Goal: Information Seeking & Learning: Learn about a topic

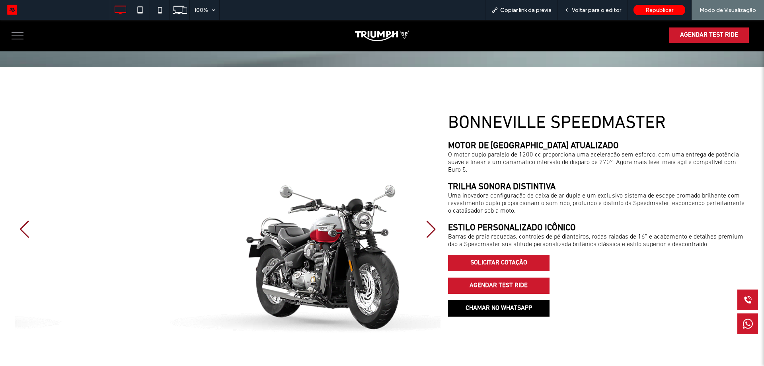
scroll to position [387, 0]
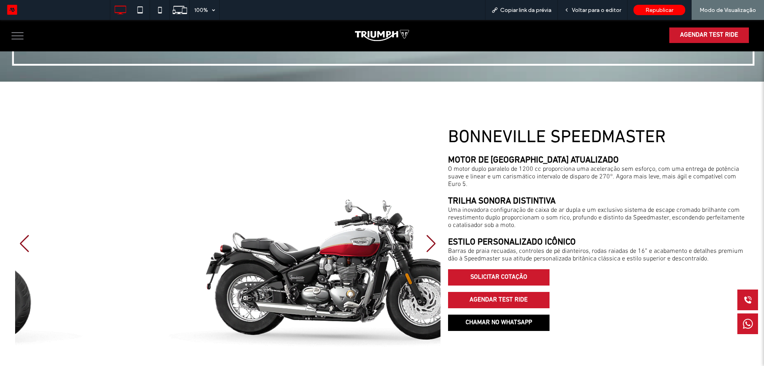
drag, startPoint x: 251, startPoint y: 256, endPoint x: 214, endPoint y: 250, distance: 37.6
click at [214, 250] on div at bounding box center [228, 243] width 426 height 232
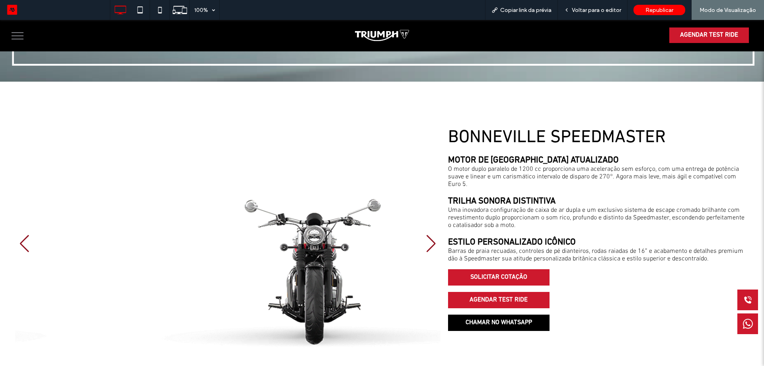
drag, startPoint x: 241, startPoint y: 285, endPoint x: 269, endPoint y: 278, distance: 29.1
click at [268, 279] on div at bounding box center [228, 243] width 426 height 232
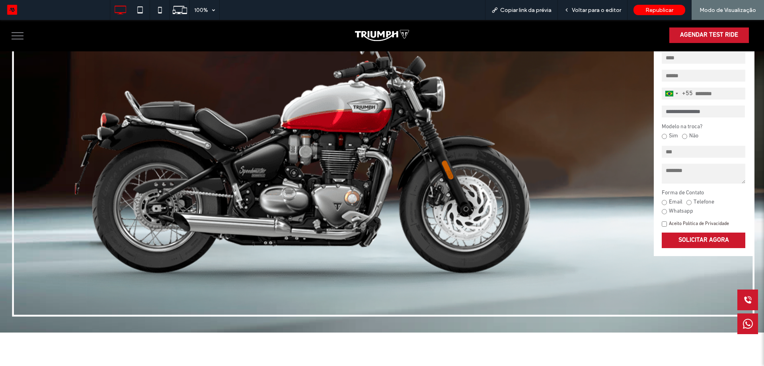
scroll to position [0, 0]
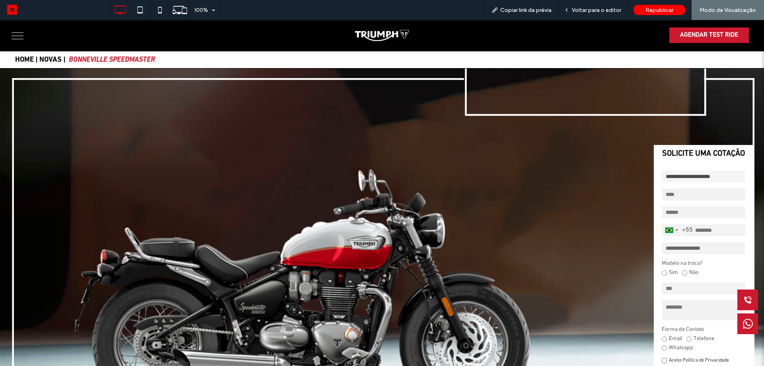
click at [16, 33] on span "menu" at bounding box center [18, 32] width 12 height 1
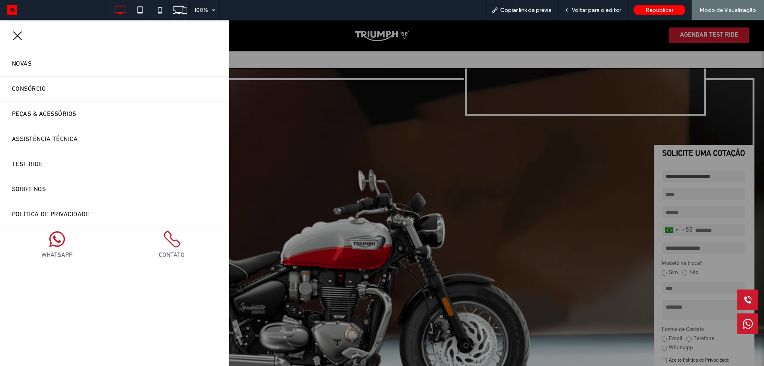
click at [16, 33] on button "menu" at bounding box center [17, 35] width 21 height 21
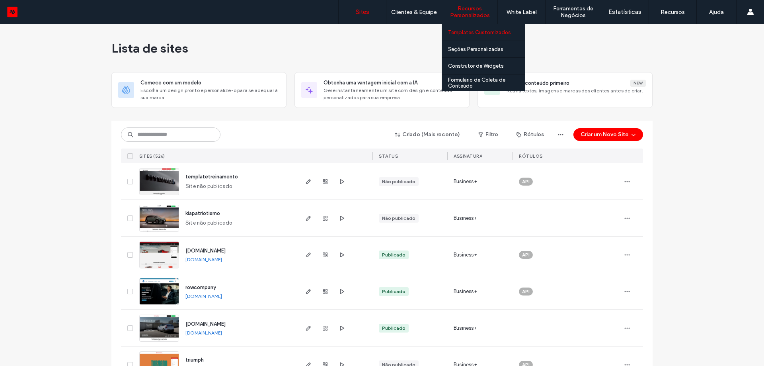
click at [480, 35] on label "Templates Customizados" at bounding box center [479, 32] width 63 height 6
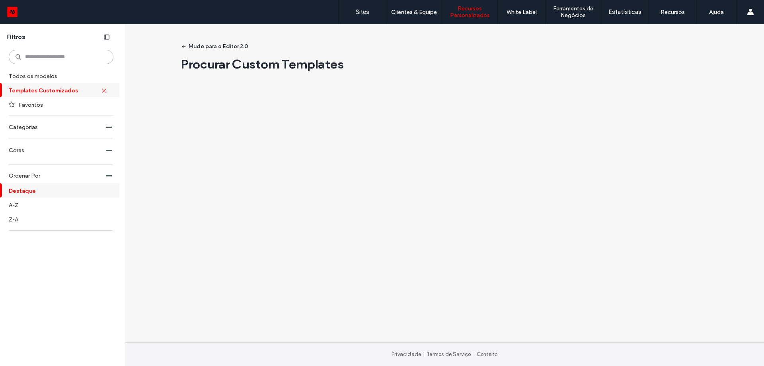
click at [53, 63] on input at bounding box center [61, 57] width 105 height 14
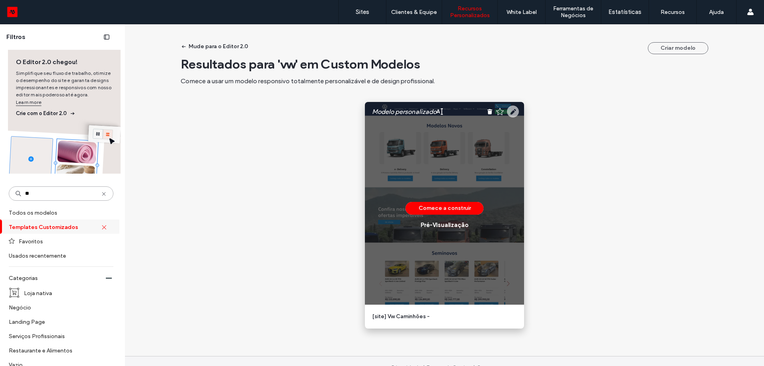
type input "**"
click at [509, 110] on use at bounding box center [513, 111] width 12 height 12
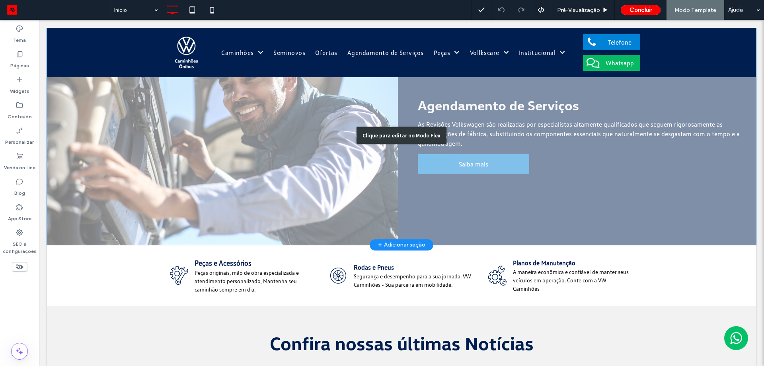
scroll to position [796, 0]
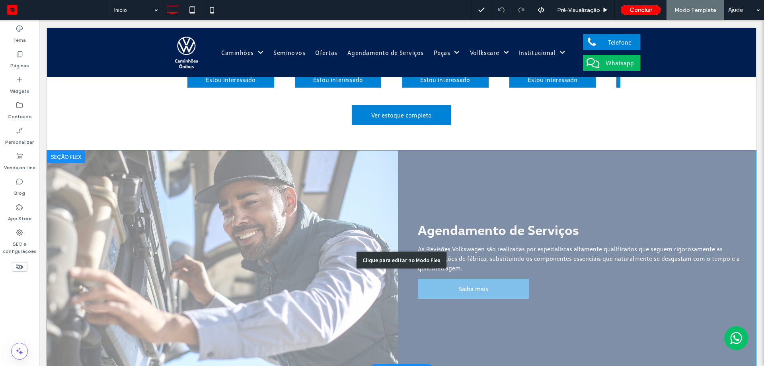
click at [511, 240] on div "Clique para editar no Modo Flex" at bounding box center [401, 259] width 709 height 219
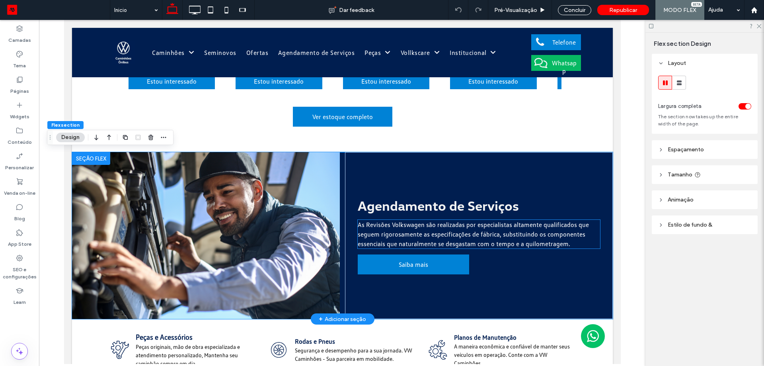
scroll to position [678, 0]
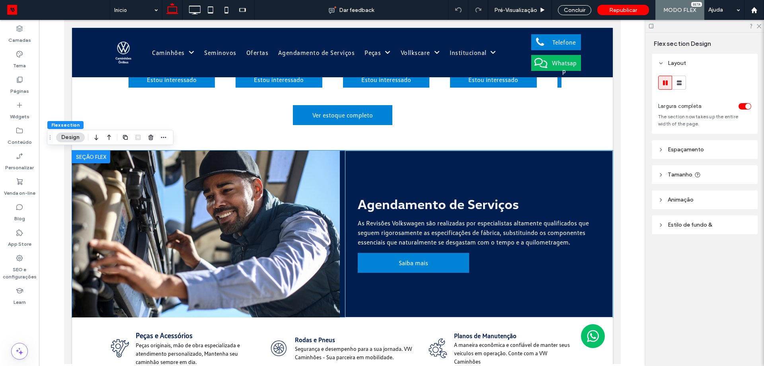
click at [740, 106] on div "toggle" at bounding box center [745, 106] width 13 height 6
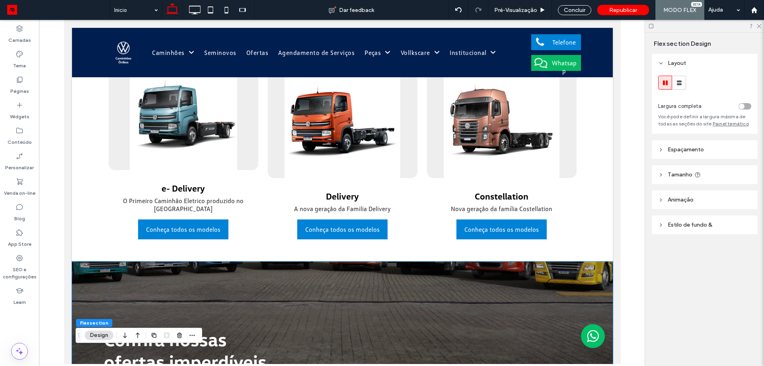
scroll to position [0, 0]
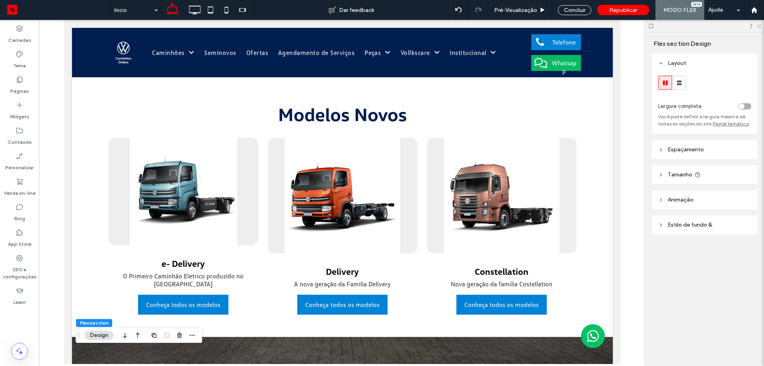
click at [760, 27] on use at bounding box center [759, 26] width 4 height 4
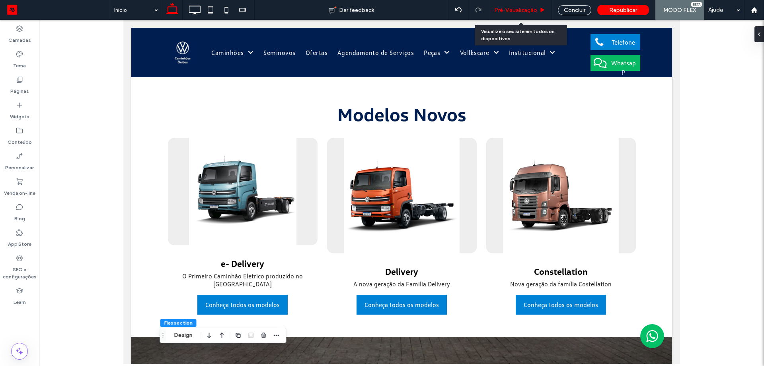
drag, startPoint x: 522, startPoint y: 7, endPoint x: 227, endPoint y: 222, distance: 364.7
click at [522, 7] on span "Pré-Visualizaçāo" at bounding box center [515, 10] width 43 height 7
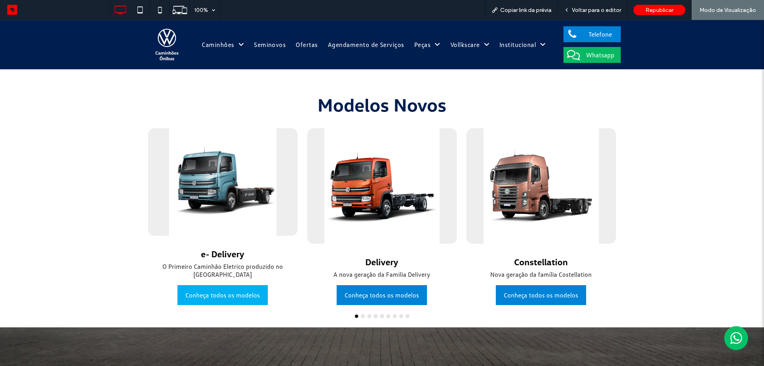
click at [209, 300] on span "Conheça todos os modelos" at bounding box center [223, 295] width 74 height 16
drag, startPoint x: 545, startPoint y: 217, endPoint x: 467, endPoint y: 232, distance: 79.5
click at [475, 230] on div at bounding box center [542, 185] width 150 height 115
click at [360, 314] on div "e- Delivery O Primeiro Caminhão Eletrico produzido no brasil Conheça todos os m…" at bounding box center [382, 227] width 478 height 199
click at [359, 317] on div at bounding box center [382, 315] width 478 height 3
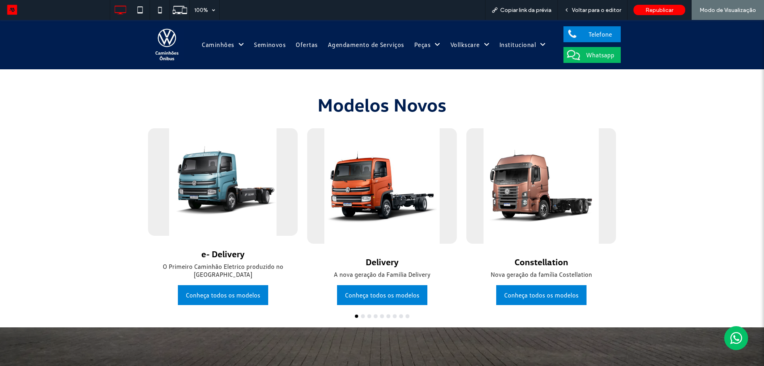
click at [365, 317] on div at bounding box center [382, 315] width 478 height 3
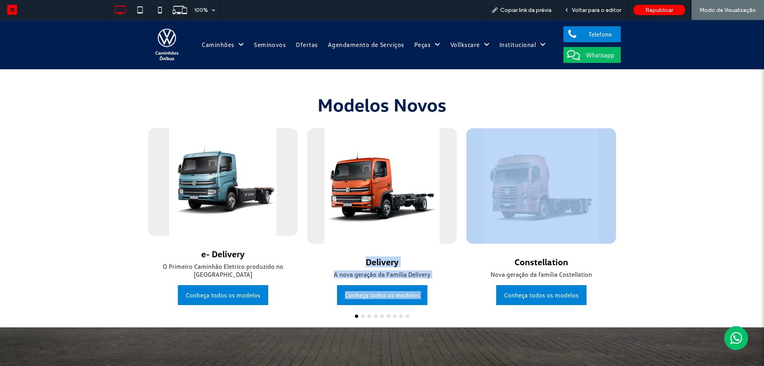
drag, startPoint x: 523, startPoint y: 186, endPoint x: 370, endPoint y: 172, distance: 154.3
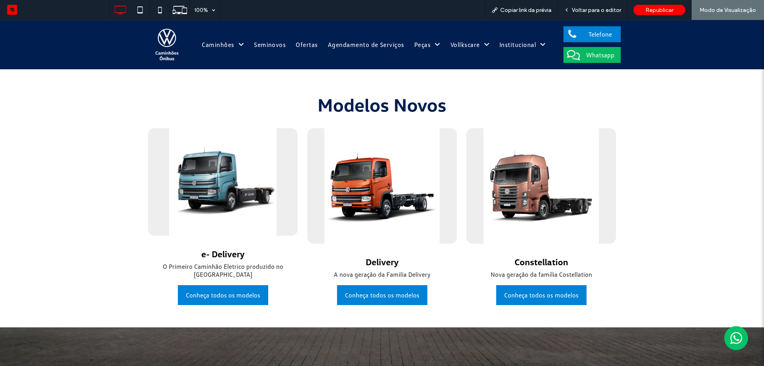
click at [406, 317] on button "go to slide 9" at bounding box center [407, 315] width 3 height 3
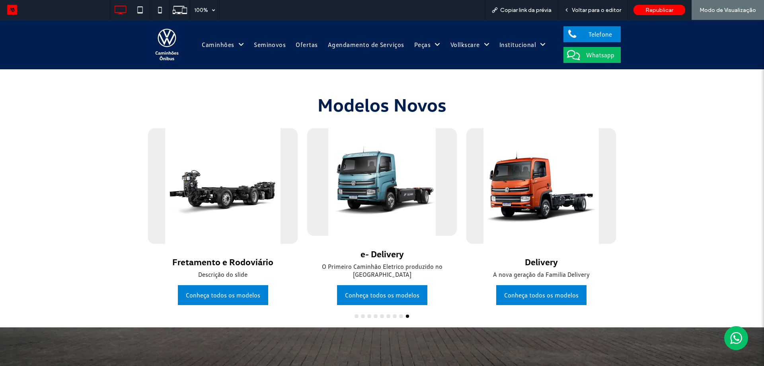
click at [400, 317] on button "go to slide 8" at bounding box center [401, 315] width 3 height 3
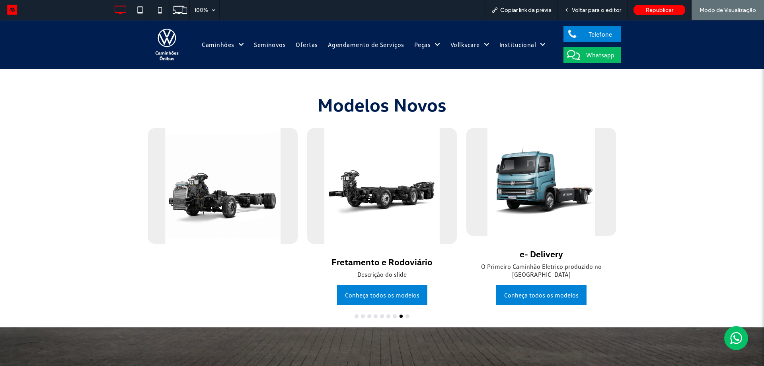
click at [388, 318] on div "e- Delivery O Primeiro Caminhão Eletrico produzido no brasil Conheça todos os m…" at bounding box center [382, 227] width 478 height 199
click at [382, 318] on div "e- Delivery O Primeiro Caminhão Eletrico produzido no brasil Conheça todos os m…" at bounding box center [382, 227] width 478 height 199
click at [381, 317] on button "go to slide 5" at bounding box center [382, 315] width 3 height 3
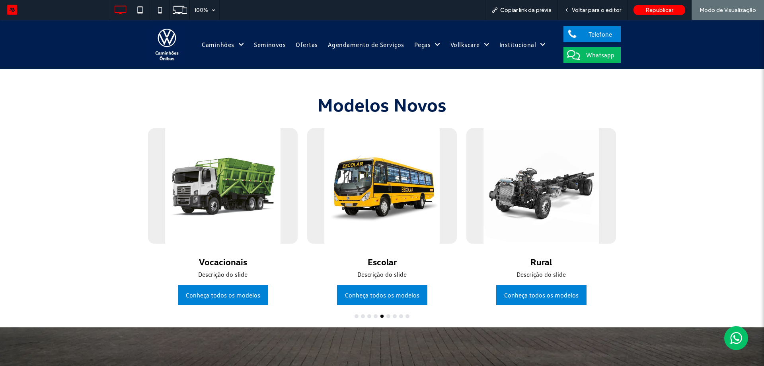
click at [361, 315] on div at bounding box center [382, 315] width 478 height 3
click at [361, 315] on button "go to slide 2" at bounding box center [362, 315] width 3 height 3
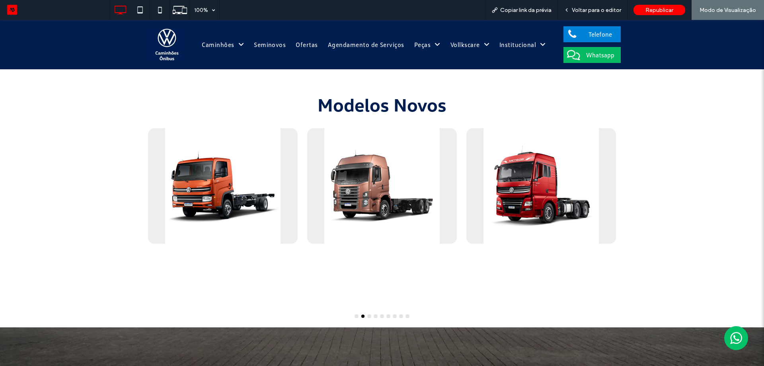
click at [353, 318] on div "e- Delivery O Primeiro Caminhão Eletrico produzido no brasil Conheça todos os m…" at bounding box center [382, 227] width 478 height 199
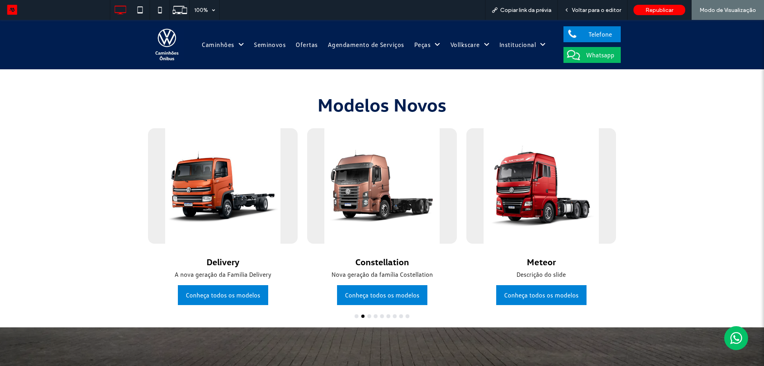
click at [355, 316] on button "go to slide 1" at bounding box center [356, 315] width 3 height 3
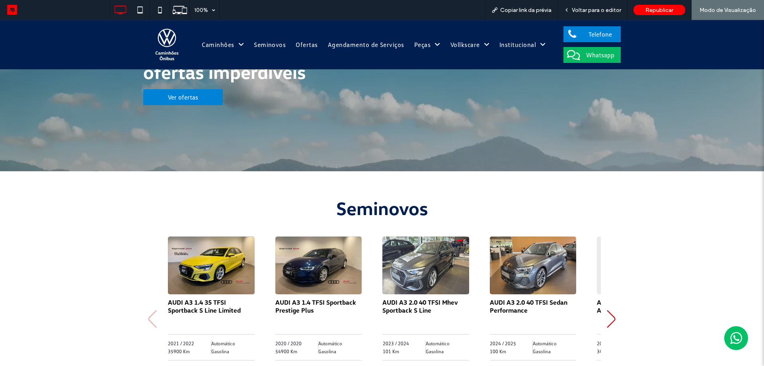
scroll to position [358, 0]
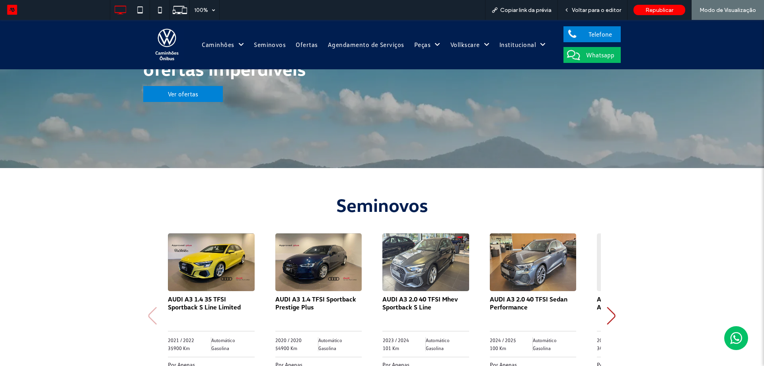
click at [606, 312] on icon "Next slide" at bounding box center [611, 316] width 11 height 18
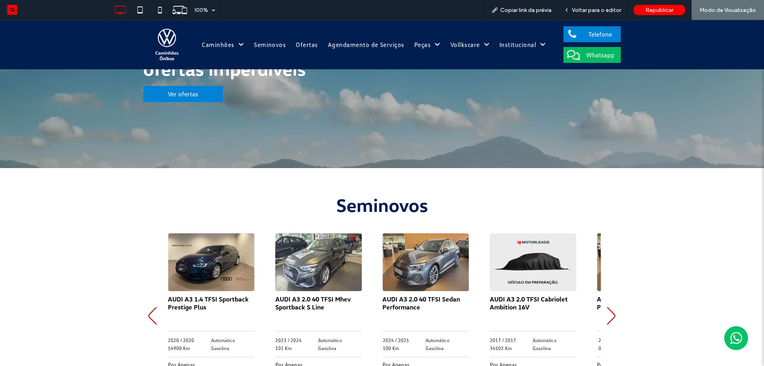
click at [606, 312] on icon "Next slide" at bounding box center [611, 316] width 11 height 18
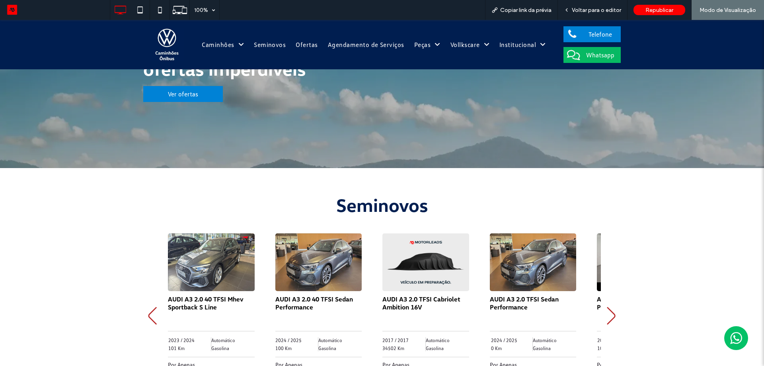
click at [607, 313] on icon "Next slide" at bounding box center [611, 316] width 11 height 18
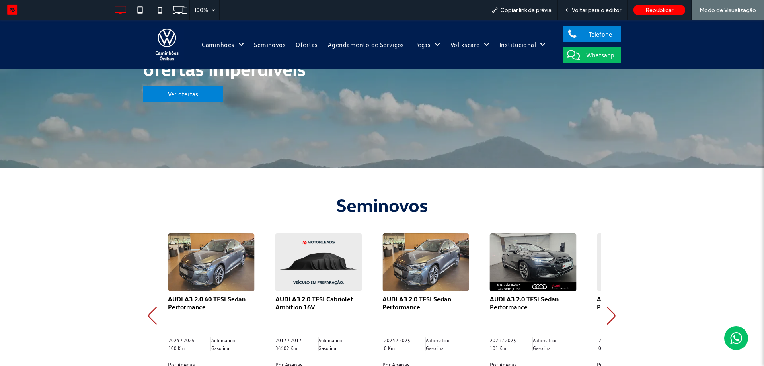
click at [151, 319] on icon "Previous slide" at bounding box center [152, 316] width 11 height 18
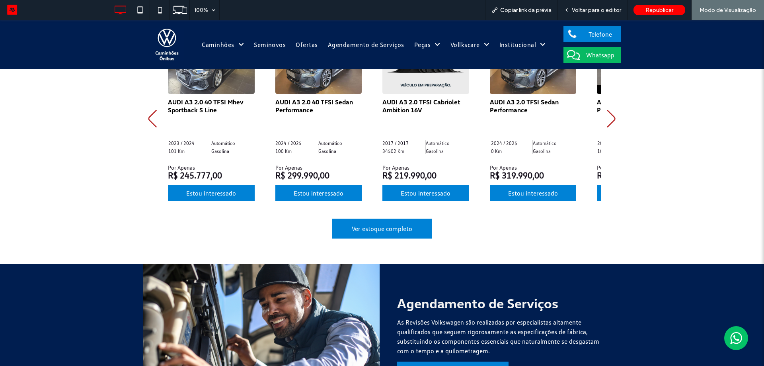
scroll to position [557, 0]
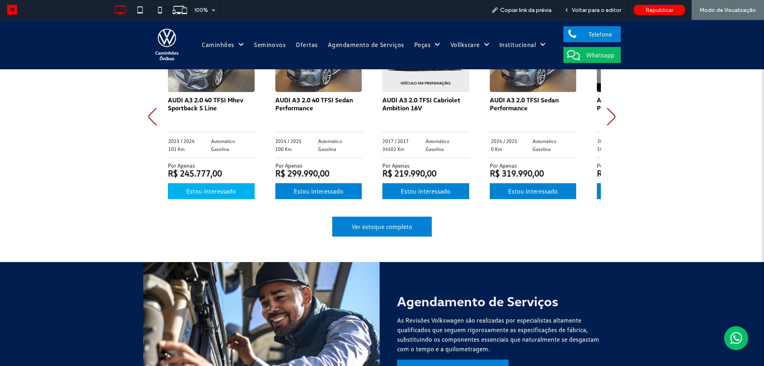
click at [217, 193] on span "Estou interessado" at bounding box center [211, 191] width 50 height 8
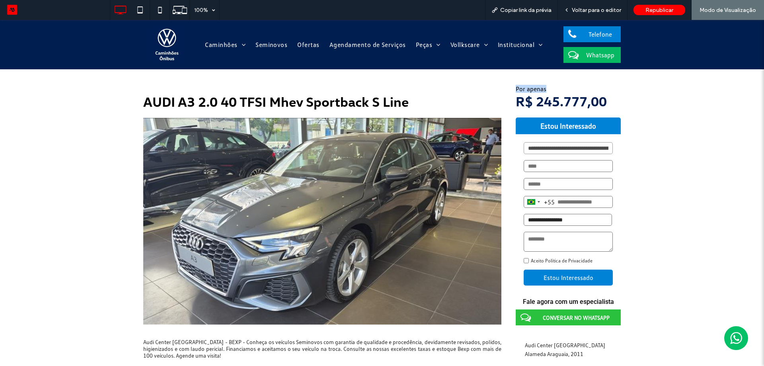
drag, startPoint x: 506, startPoint y: 88, endPoint x: 566, endPoint y: 92, distance: 60.2
click at [566, 92] on div "**********" at bounding box center [382, 229] width 478 height 289
click at [565, 97] on div "R$ 245.777,00" at bounding box center [568, 105] width 105 height 25
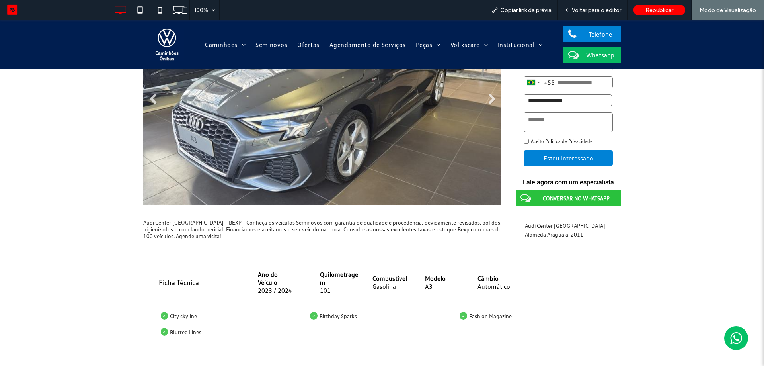
click at [483, 107] on li at bounding box center [322, 101] width 358 height 207
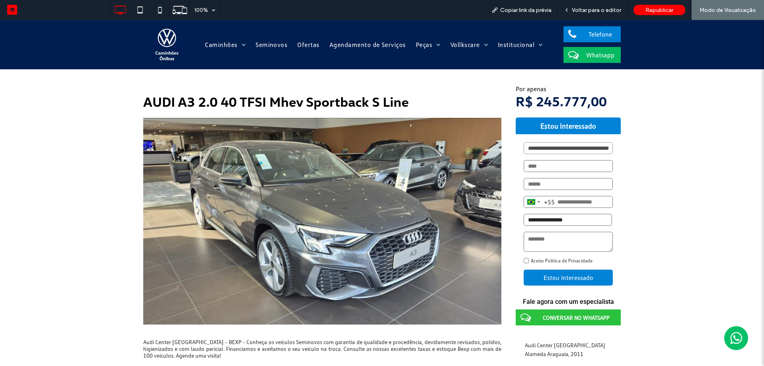
click at [499, 213] on div "**********" at bounding box center [382, 229] width 478 height 289
click at [479, 219] on li at bounding box center [322, 221] width 358 height 207
click at [488, 215] on link "Next" at bounding box center [492, 218] width 12 height 12
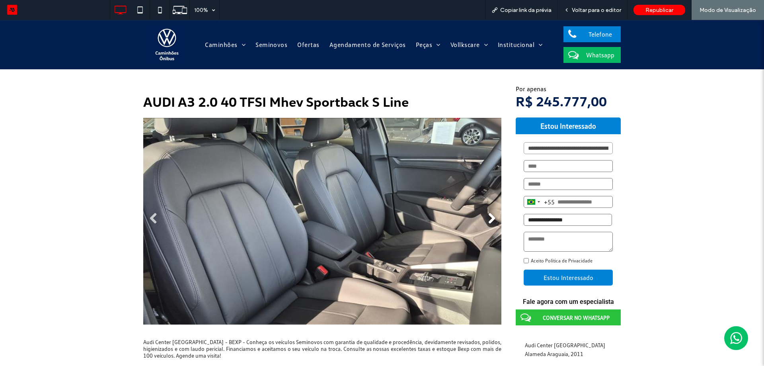
click at [486, 223] on link "Next" at bounding box center [492, 218] width 12 height 12
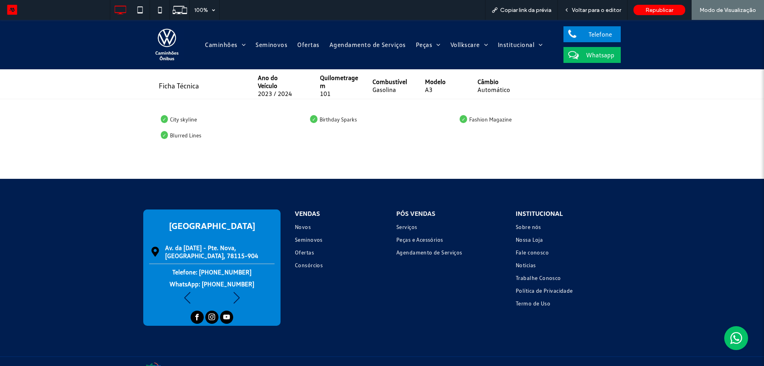
scroll to position [339, 0]
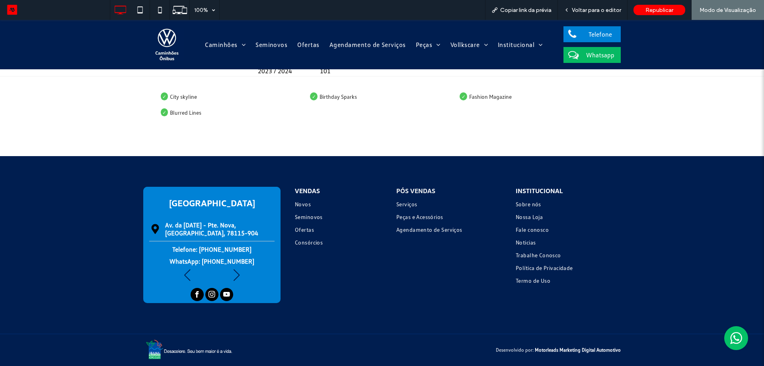
click at [231, 274] on div at bounding box center [236, 275] width 11 height 18
